Goal: Register for event/course

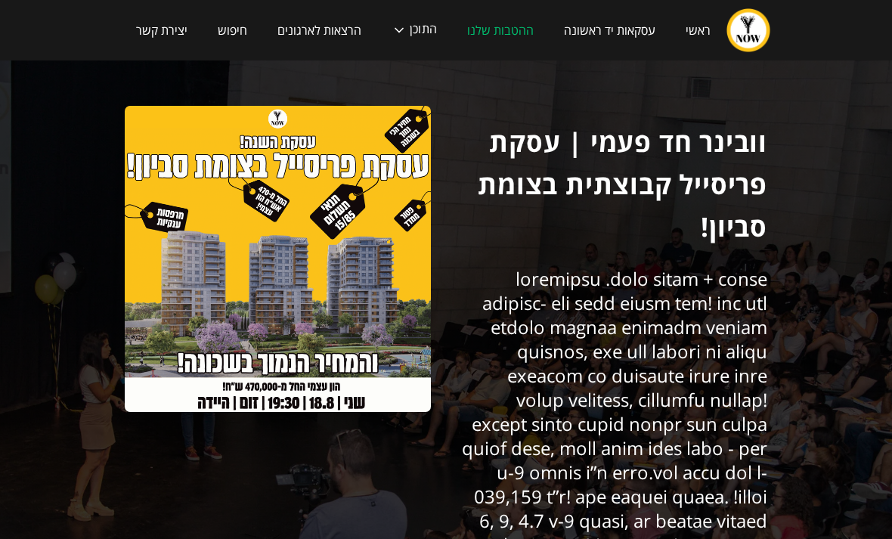
scroll to position [323, 0]
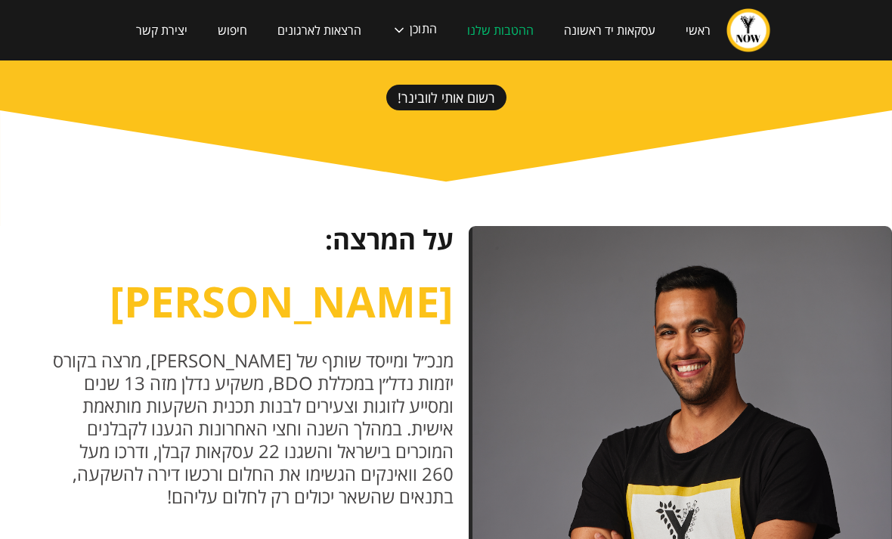
scroll to position [1322, 0]
click at [419, 26] on div "התוכן" at bounding box center [423, 30] width 27 height 15
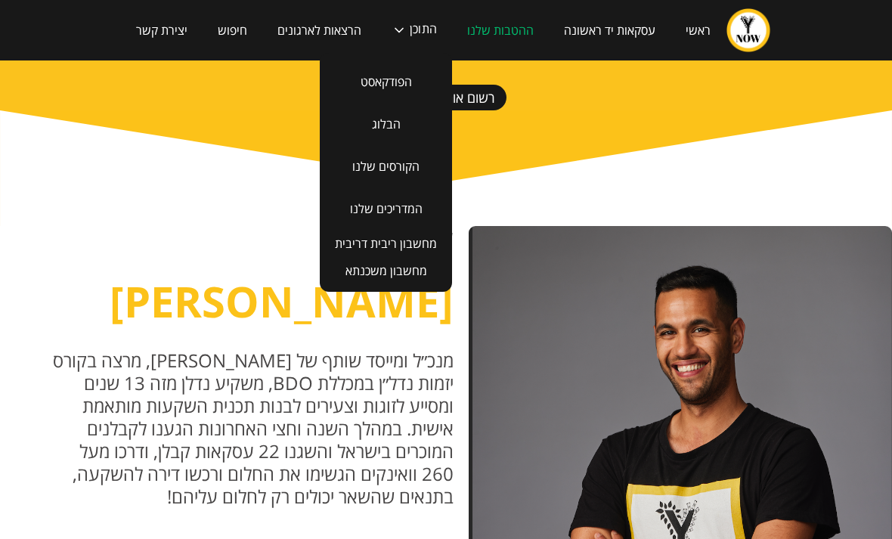
click at [404, 167] on link "הקורסים שלנו" at bounding box center [385, 166] width 97 height 42
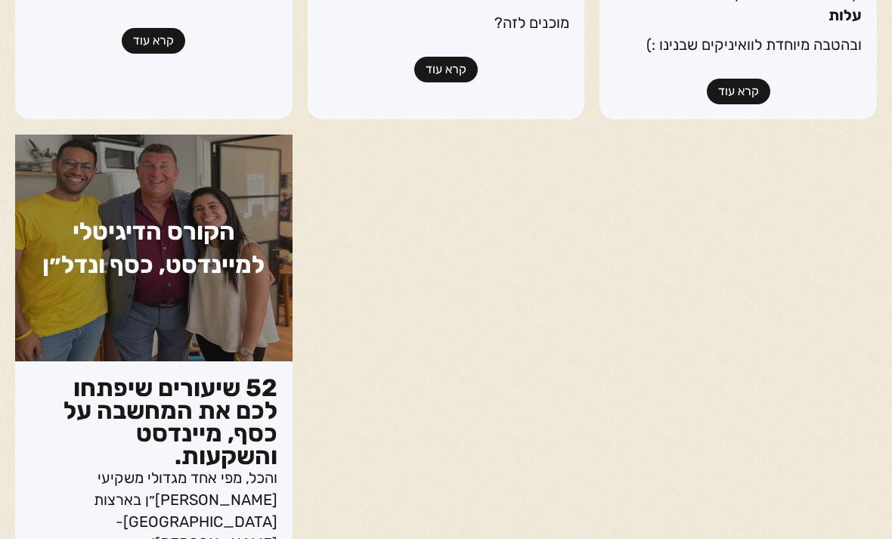
scroll to position [626, 0]
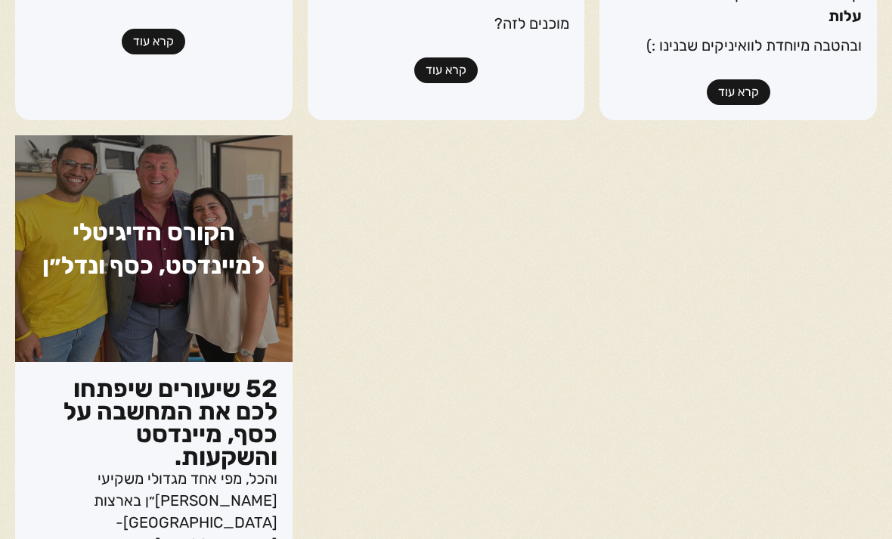
click at [245, 412] on h3 "52 שיעורים שיפתחו לכם את המחשבה על כסף, מיינדסט והשקעות." at bounding box center [153, 423] width 247 height 91
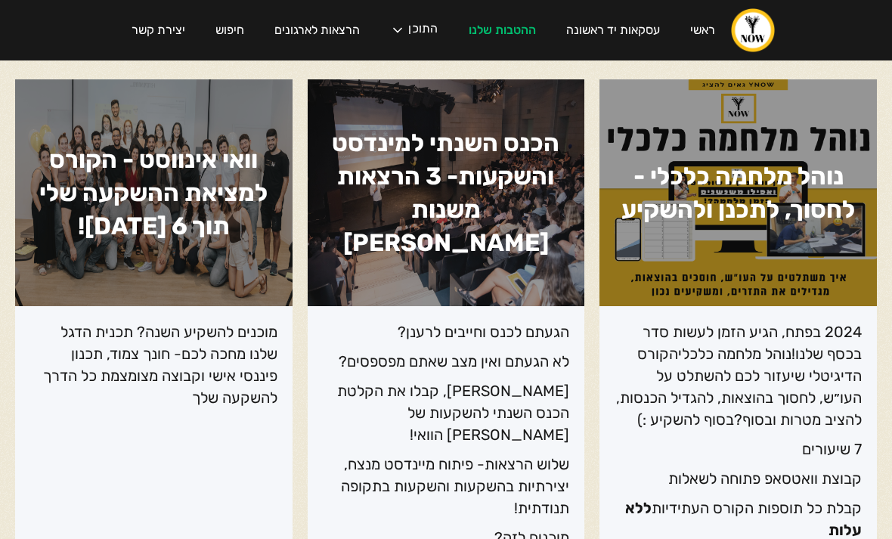
scroll to position [227, 0]
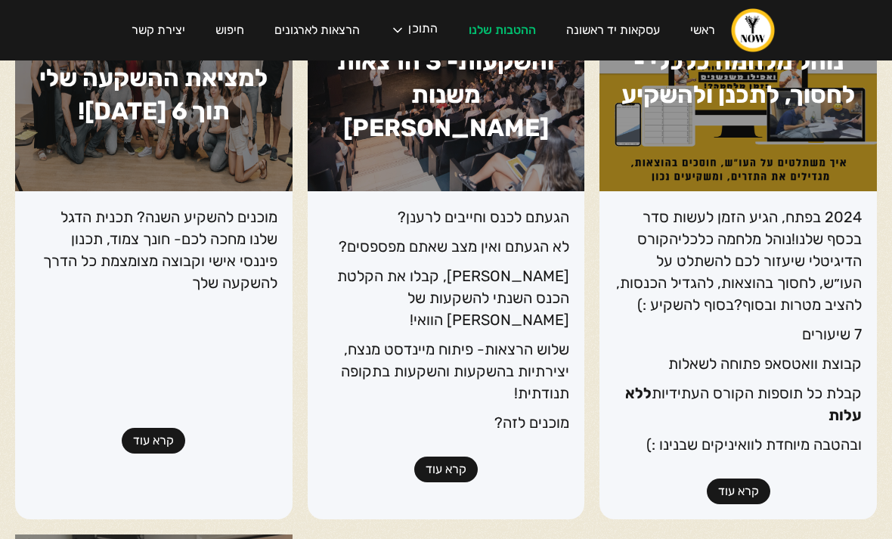
click at [891, 150] on html "ראשי עסקאות יד ראשונה ההטבות שלנו התוכן הפודקאסט הבלוג הקורסים שלנו המדריכים של…" at bounding box center [446, 42] width 892 height 539
click at [884, 179] on body "ראשי עסקאות יד ראשונה ההטבות שלנו התוכן הפודקאסט הבלוג הקורסים שלנו המדריכים של…" at bounding box center [446, 42] width 892 height 539
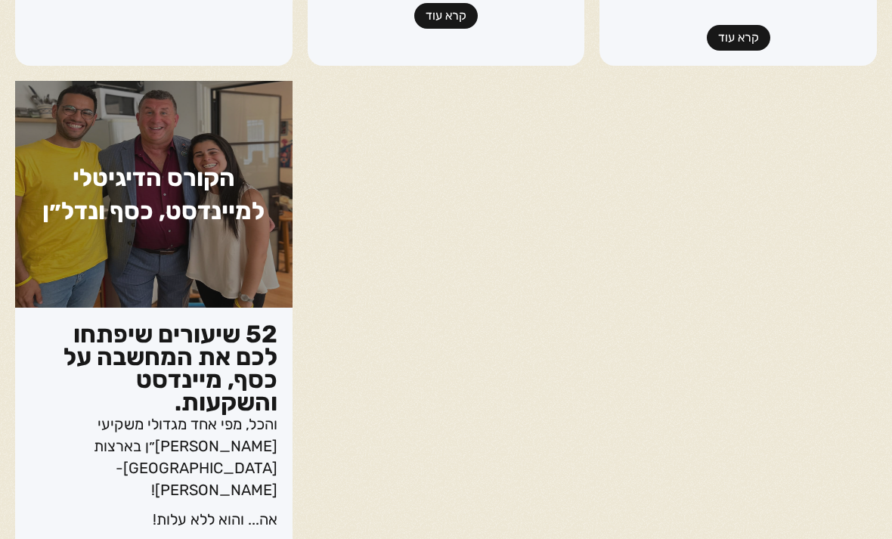
scroll to position [680, 0]
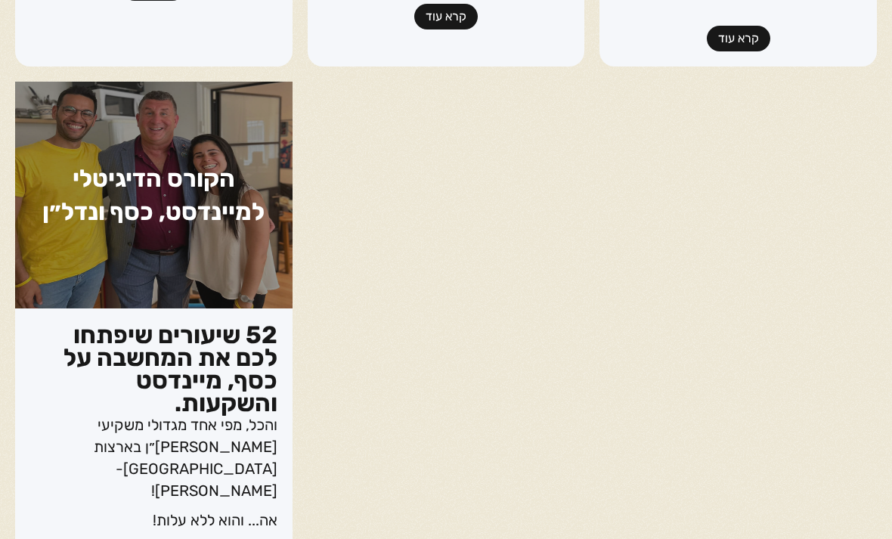
click at [141, 327] on h3 "52 שיעורים שיפתחו לכם את המחשבה על כסף, מיינדסט והשקעות." at bounding box center [153, 368] width 247 height 91
click at [124, 353] on h3 "52 שיעורים שיפתחו לכם את המחשבה על כסף, מיינדסט והשקעות." at bounding box center [153, 368] width 247 height 91
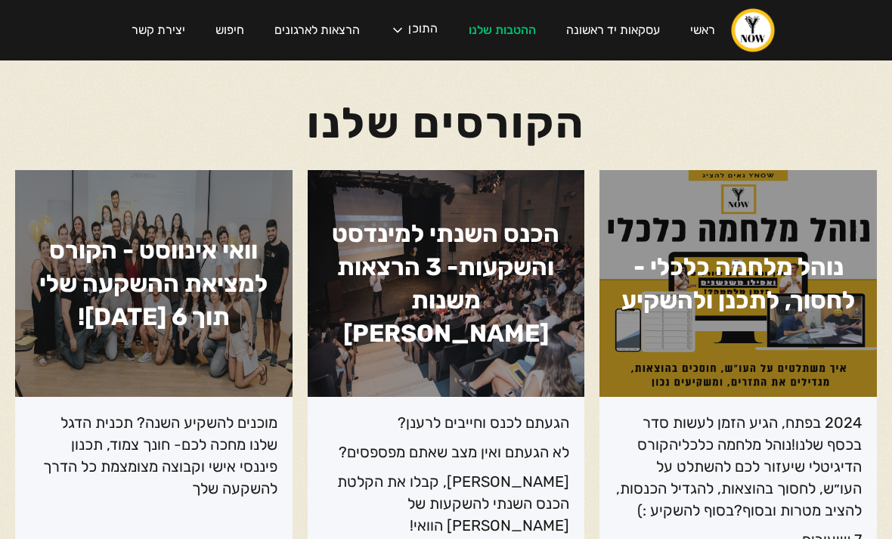
scroll to position [0, 0]
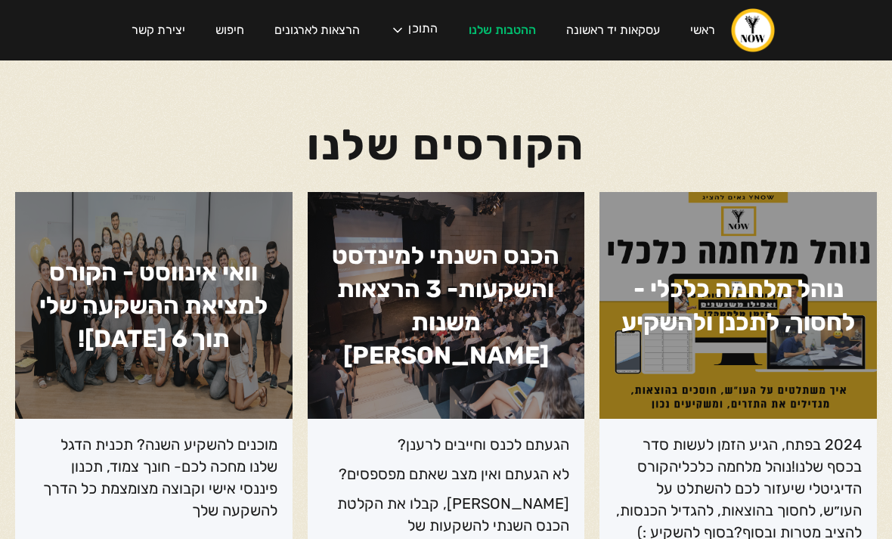
click at [422, 26] on div "התוכן" at bounding box center [422, 30] width 29 height 15
